Goal: Information Seeking & Learning: Learn about a topic

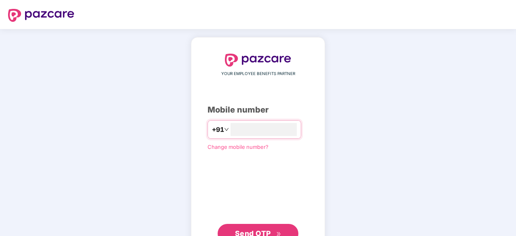
type input "**********"
click at [267, 231] on span "Send OTP" at bounding box center [253, 233] width 36 height 8
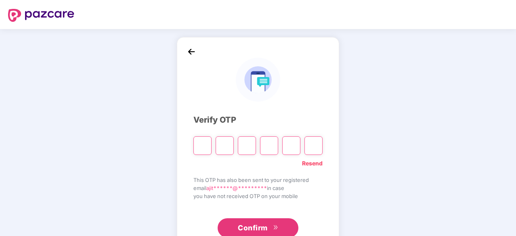
type input "*"
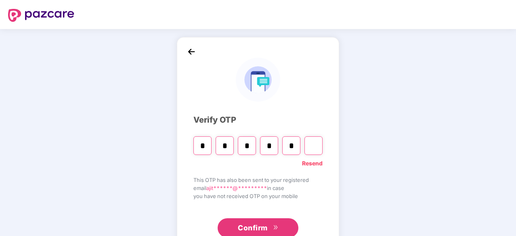
type input "*"
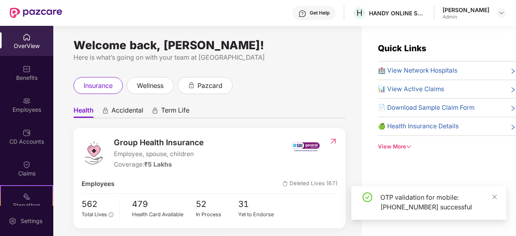
click at [31, 108] on div "Employees" at bounding box center [26, 110] width 53 height 8
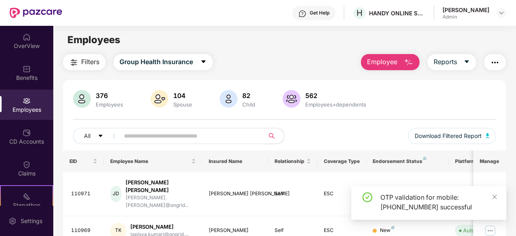
click at [152, 136] on input "text" at bounding box center [189, 136] width 130 height 12
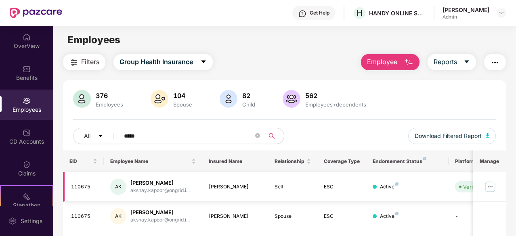
type input "*****"
click at [493, 186] on img at bounding box center [490, 187] width 13 height 13
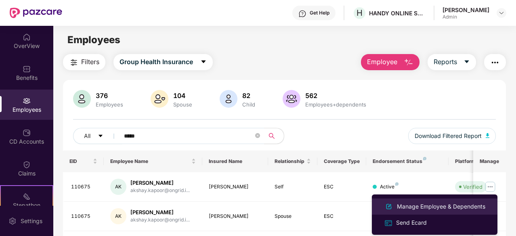
click at [410, 209] on div "Manage Employee & Dependents" at bounding box center [441, 206] width 92 height 9
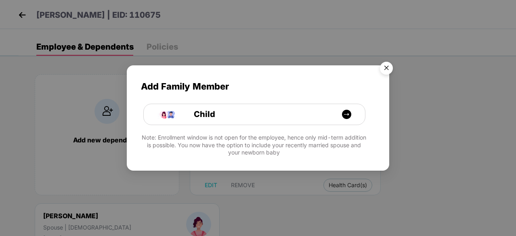
click at [385, 67] on img "Close" at bounding box center [386, 69] width 23 height 23
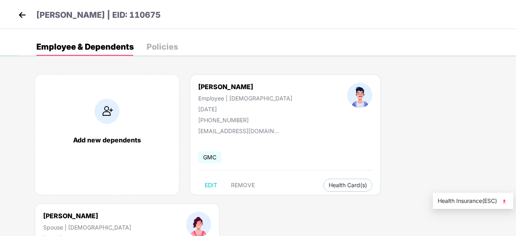
click at [508, 201] on img at bounding box center [504, 201] width 8 height 8
click at [22, 14] on img at bounding box center [22, 15] width 12 height 12
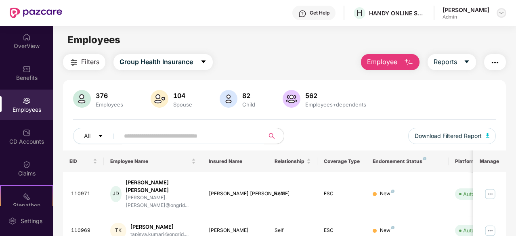
click at [504, 13] on img at bounding box center [501, 13] width 6 height 6
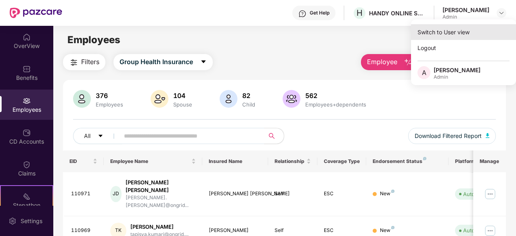
click at [436, 38] on div "Switch to User view" at bounding box center [463, 32] width 105 height 16
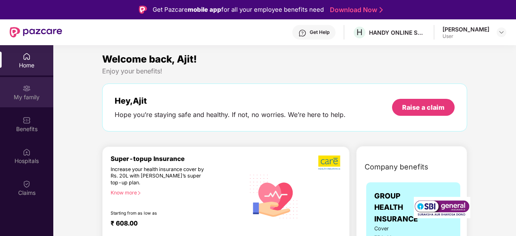
click at [30, 93] on div "My family" at bounding box center [26, 97] width 53 height 8
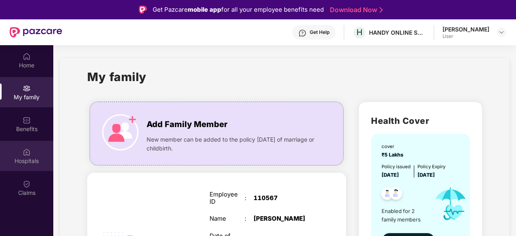
click at [26, 159] on div "Hospitals" at bounding box center [26, 161] width 53 height 8
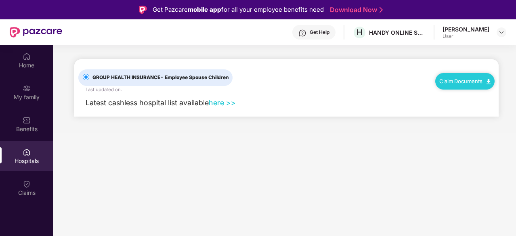
click at [218, 106] on link "here >>" at bounding box center [222, 103] width 27 height 8
click at [225, 103] on link "here >>" at bounding box center [222, 103] width 27 height 8
click at [223, 101] on link "here >>" at bounding box center [222, 103] width 27 height 8
click at [222, 103] on link "here >>" at bounding box center [222, 103] width 27 height 8
click at [218, 105] on link "here >>" at bounding box center [222, 103] width 27 height 8
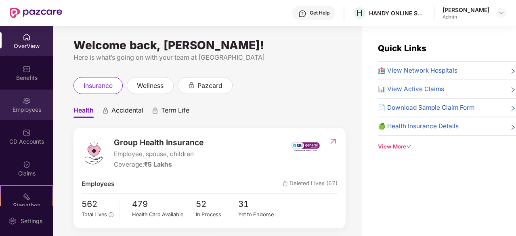
click at [25, 105] on img at bounding box center [27, 101] width 8 height 8
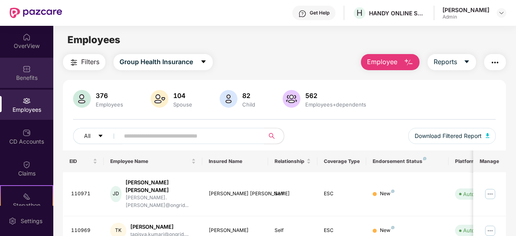
click at [25, 82] on div "Benefits" at bounding box center [26, 73] width 53 height 30
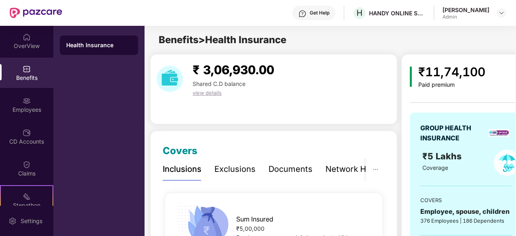
scroll to position [16, 0]
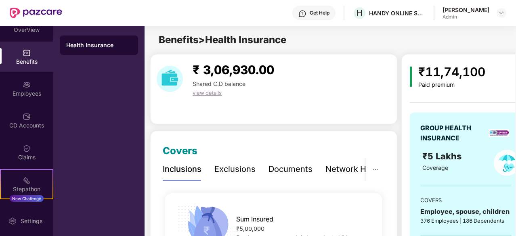
click at [406, 155] on div "₹11,74,100 Paid premium GROUP HEALTH INSURANCE ₹5 Lakhs Coverage COVERS Employe…" at bounding box center [465, 192] width 129 height 277
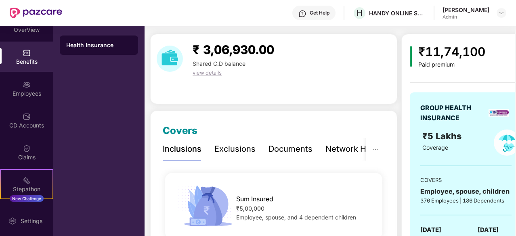
scroll to position [0, 0]
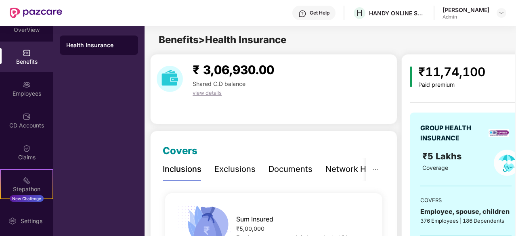
click at [296, 169] on div "Documents" at bounding box center [291, 169] width 44 height 13
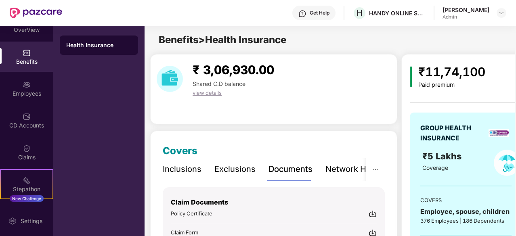
click at [506, 17] on div at bounding box center [502, 13] width 10 height 10
click at [500, 10] on img at bounding box center [501, 13] width 6 height 6
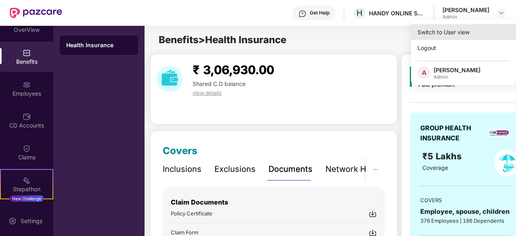
click at [438, 35] on div "Switch to User view" at bounding box center [463, 32] width 105 height 16
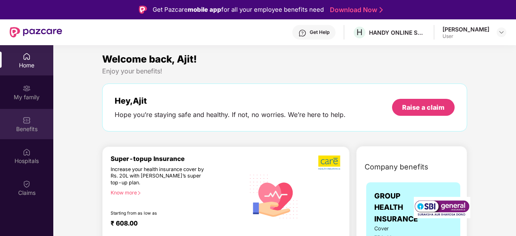
click at [20, 124] on div "Benefits" at bounding box center [26, 124] width 53 height 30
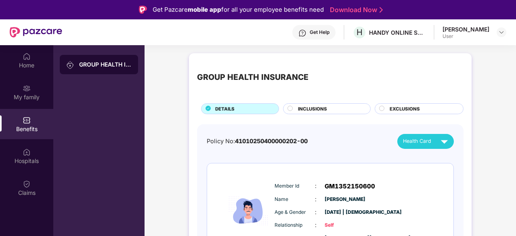
scroll to position [153, 0]
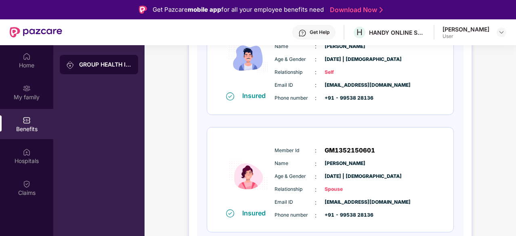
click at [514, 82] on div "GROUP HEALTH INSURANCE DETAILS INCLUSIONS EXCLUSIONS Policy No: 410102504000002…" at bounding box center [331, 89] width 372 height 386
click at [494, 68] on div "GROUP HEALTH INSURANCE DETAILS INCLUSIONS EXCLUSIONS Policy No: 410102504000002…" at bounding box center [331, 89] width 372 height 386
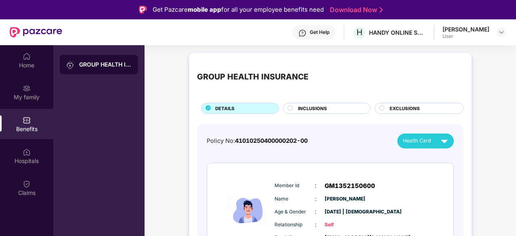
scroll to position [0, 0]
click at [290, 108] on circle at bounding box center [290, 108] width 5 height 5
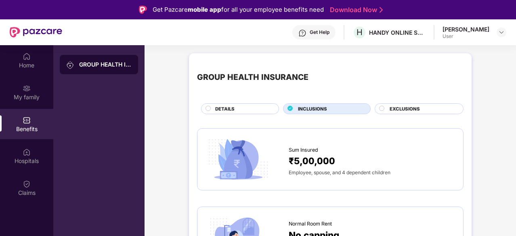
click at [381, 108] on circle at bounding box center [382, 108] width 5 height 5
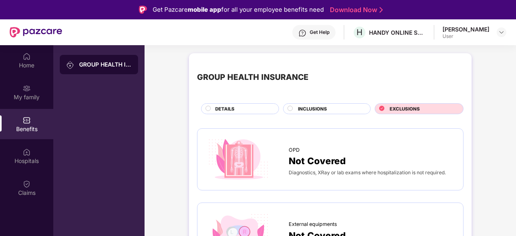
click at [289, 109] on circle at bounding box center [290, 108] width 5 height 5
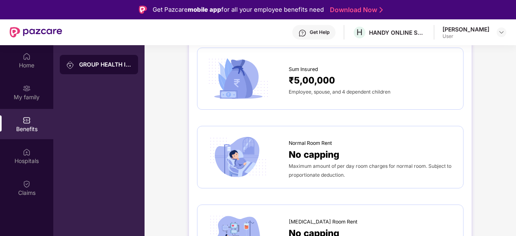
scroll to position [288, 0]
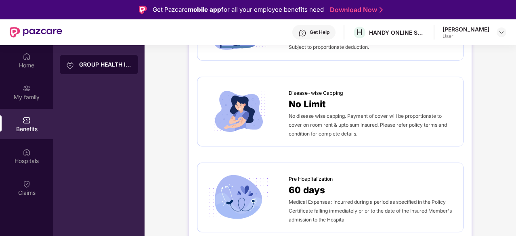
drag, startPoint x: 515, startPoint y: 99, endPoint x: 515, endPoint y: 80, distance: 18.6
click at [515, 80] on div "Home My family Benefits Hospitals Claims GROUP HEALTH INSURANCE GROUP HEALTH IN…" at bounding box center [258, 163] width 516 height 236
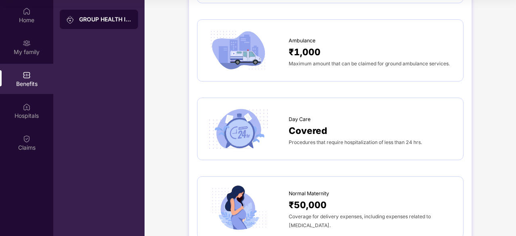
scroll to position [556, 0]
